Goal: Check status

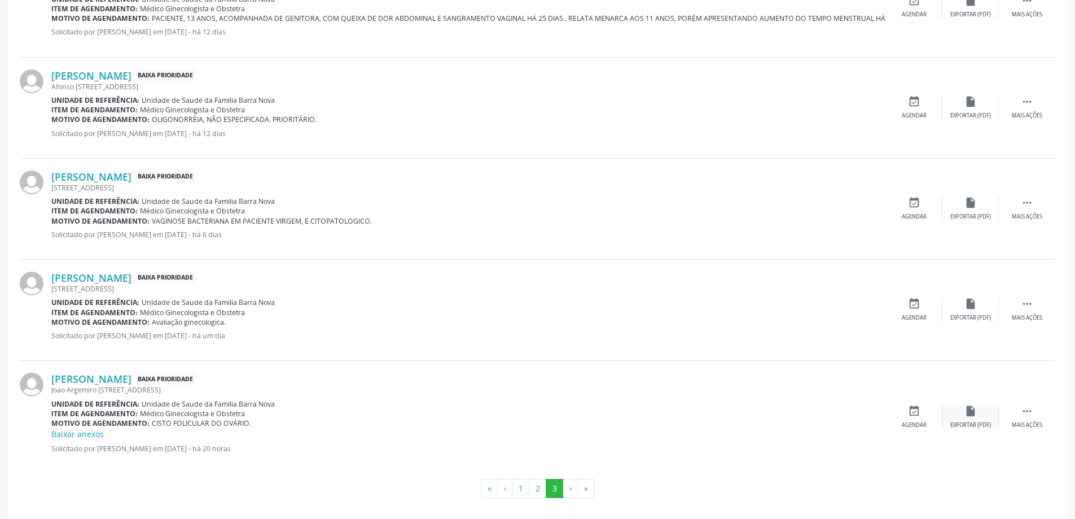
scroll to position [678, 0]
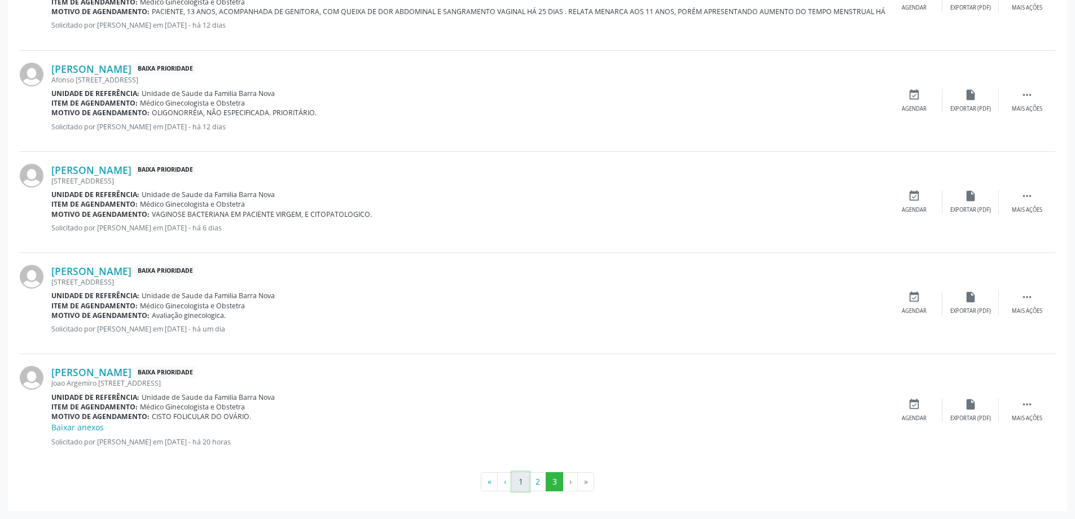
click at [521, 485] on button "1" at bounding box center [520, 481] width 17 height 19
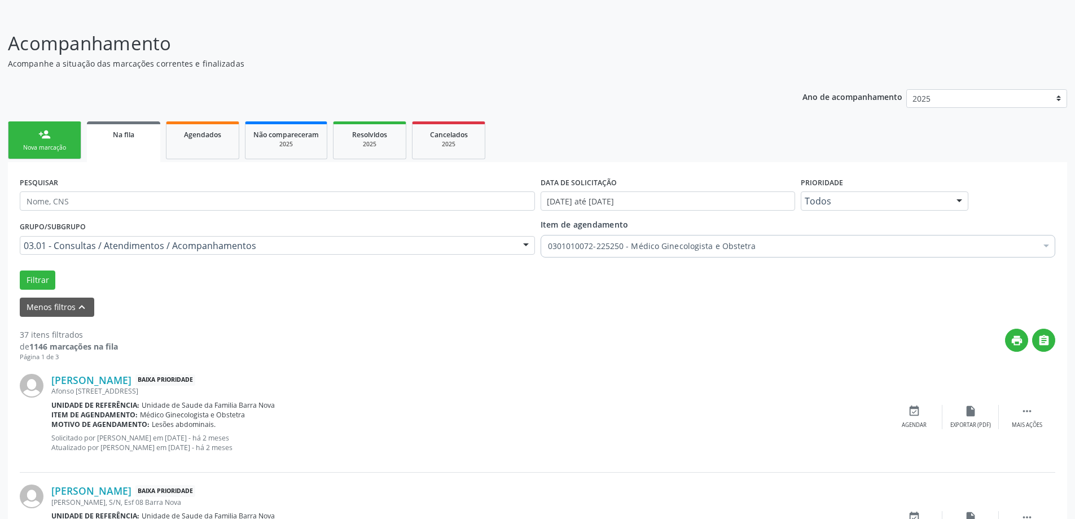
scroll to position [56, 0]
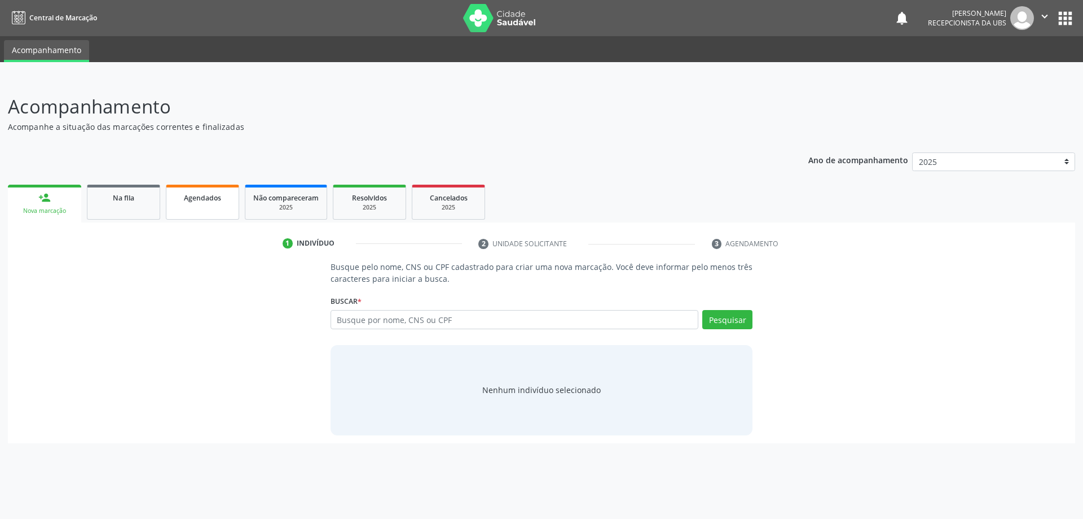
click at [220, 198] on span "Agendados" at bounding box center [202, 198] width 37 height 10
select select "8"
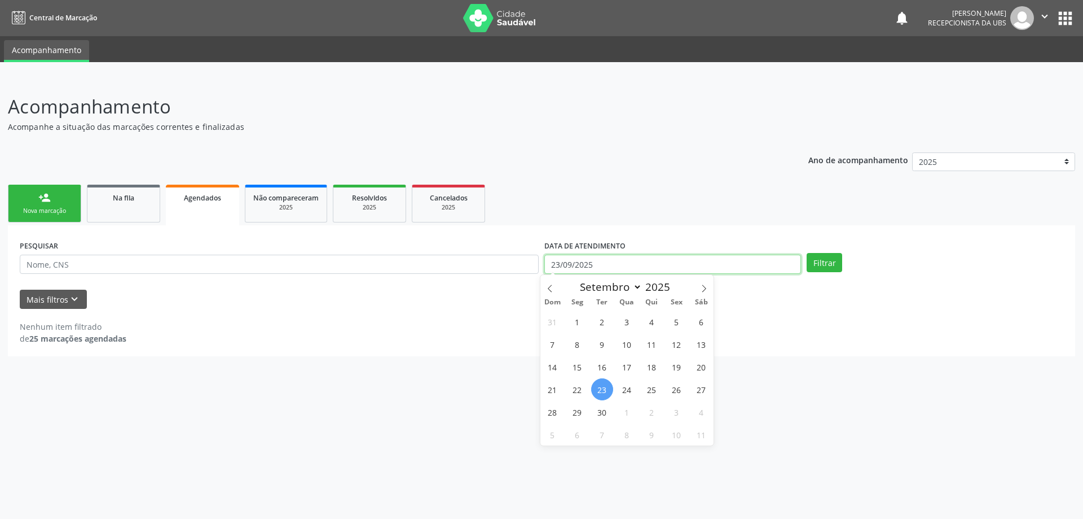
click at [640, 267] on input "23/09/2025" at bounding box center [672, 263] width 257 height 19
click at [579, 320] on span "1" at bounding box center [577, 321] width 22 height 22
type input "[DATE]"
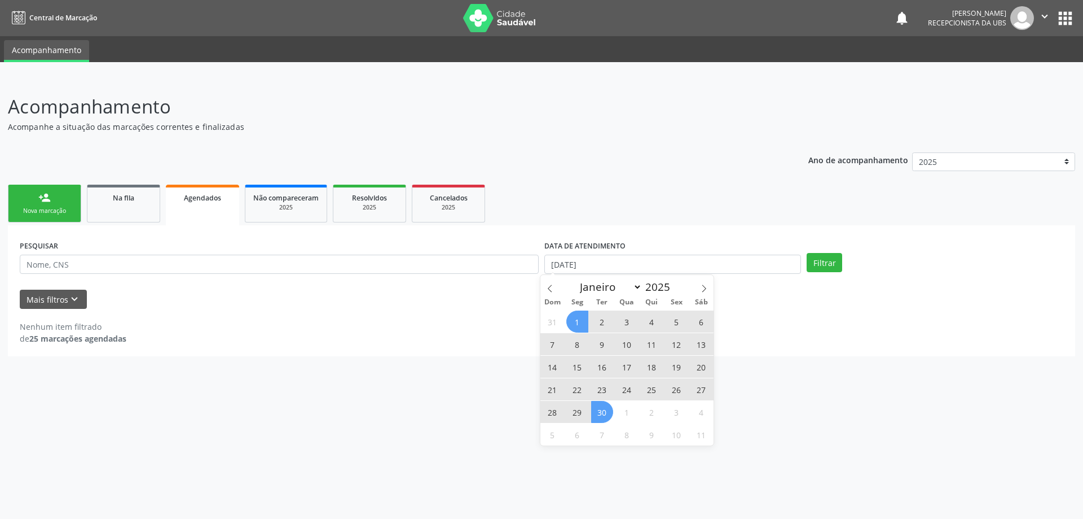
click at [607, 416] on span "30" at bounding box center [602, 412] width 22 height 22
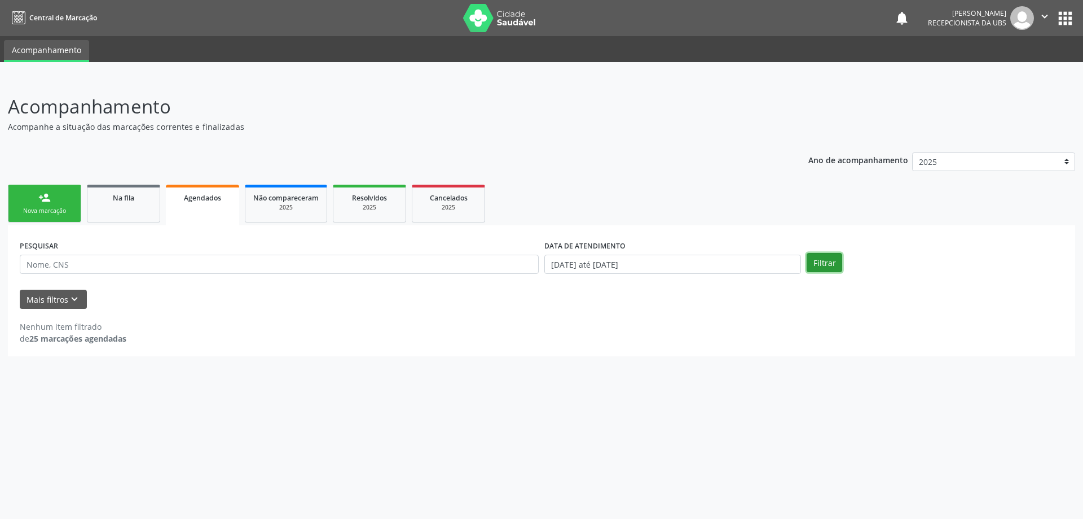
click at [821, 263] on button "Filtrar" at bounding box center [825, 262] width 36 height 19
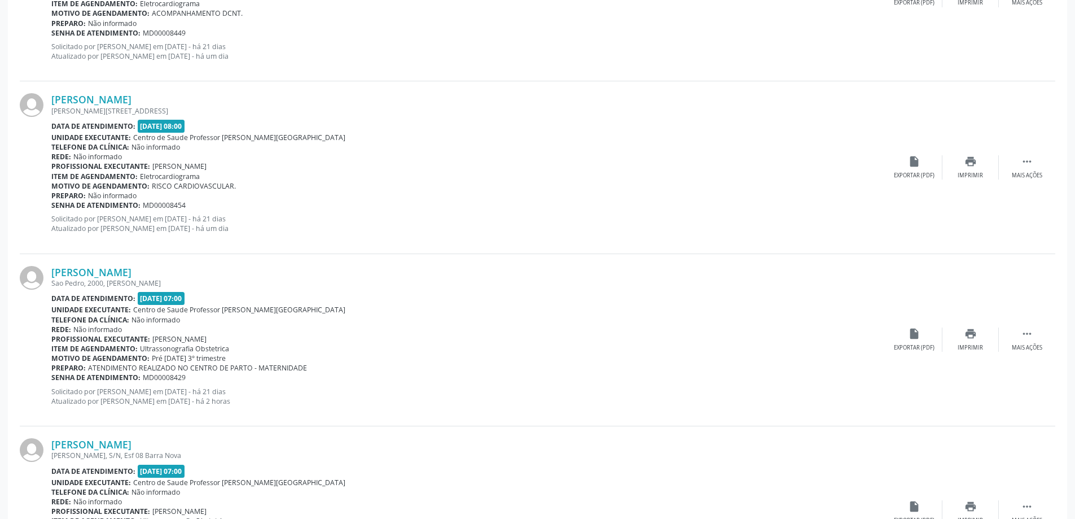
scroll to position [2031, 0]
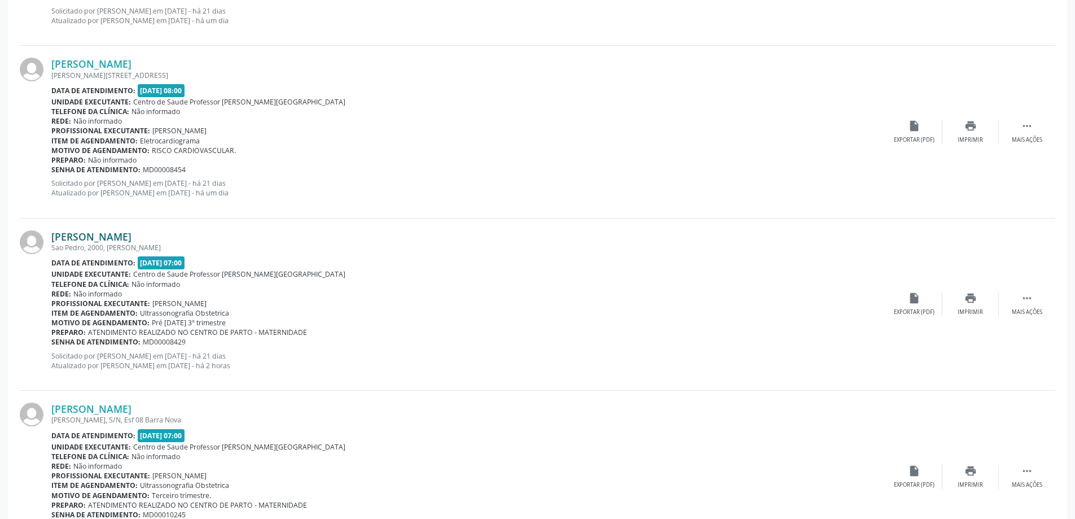
click at [131, 241] on link "[PERSON_NAME]" at bounding box center [91, 236] width 80 height 12
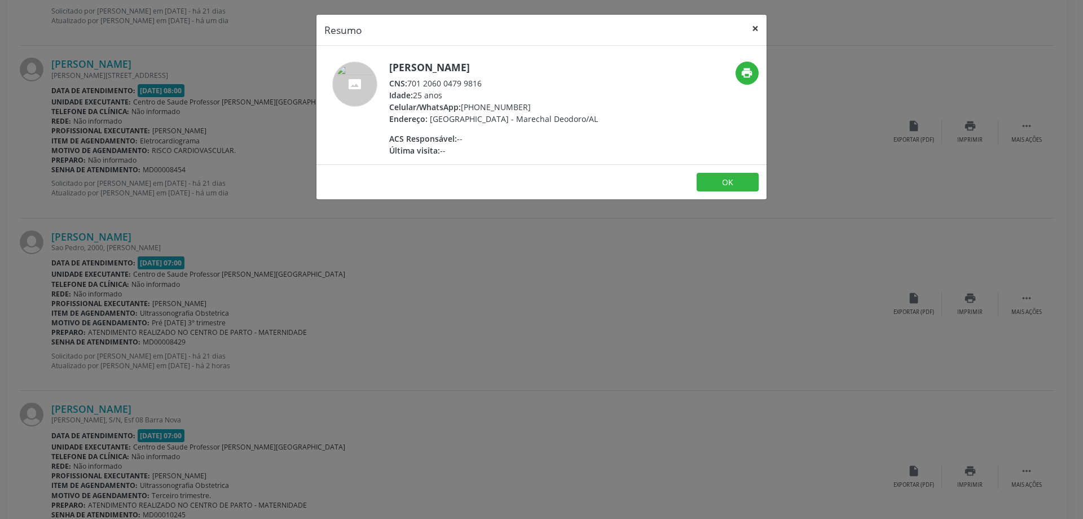
click at [752, 26] on button "×" at bounding box center [755, 29] width 23 height 28
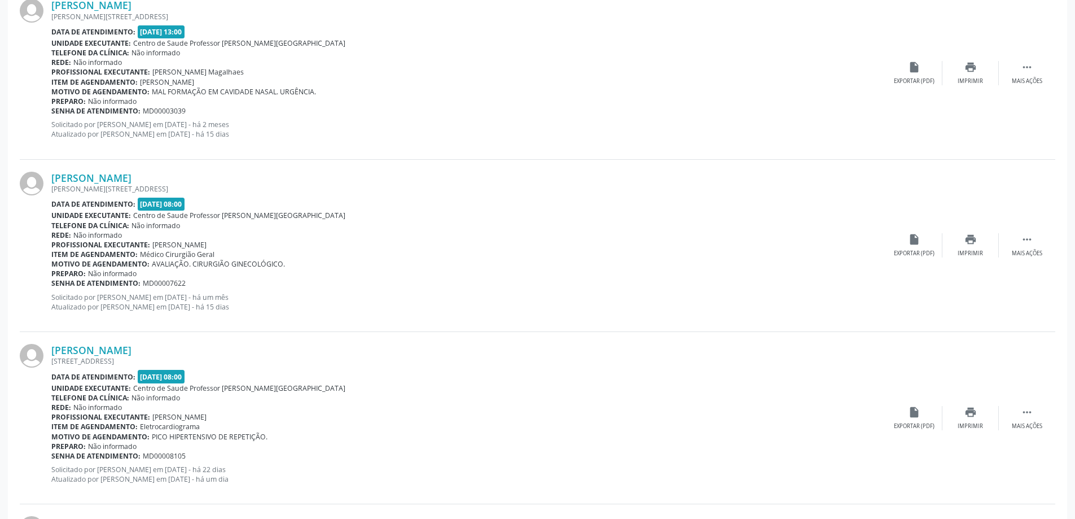
scroll to position [1198, 0]
